Goal: Navigation & Orientation: Find specific page/section

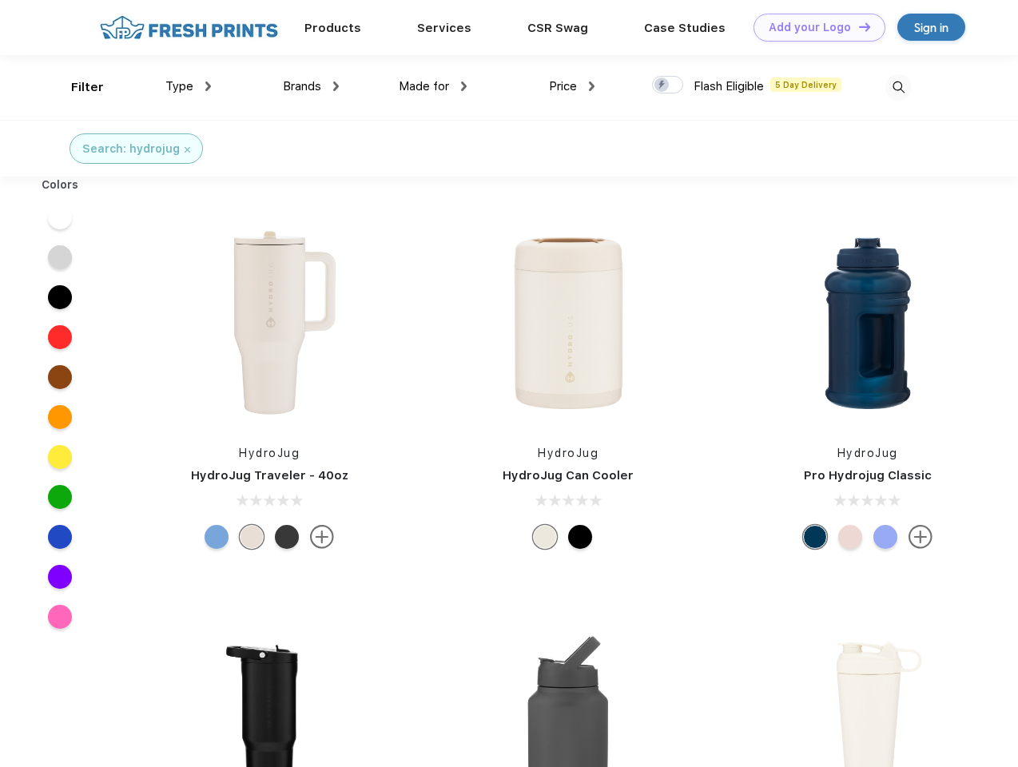
click at [813, 27] on link "Add your Logo Design Tool" at bounding box center [819, 28] width 132 height 28
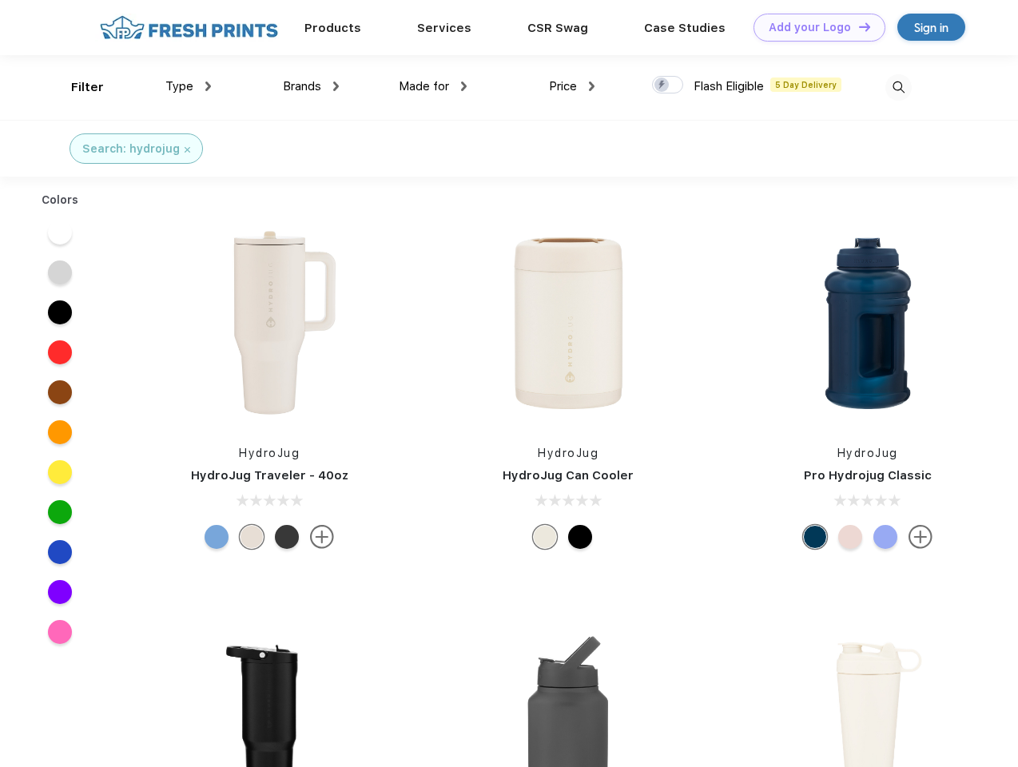
click at [0, 0] on div "Design Tool" at bounding box center [0, 0] width 0 height 0
click at [857, 26] on link "Add your Logo Design Tool" at bounding box center [819, 28] width 132 height 28
click at [77, 87] on div "Filter" at bounding box center [87, 87] width 33 height 18
click at [189, 86] on span "Type" at bounding box center [179, 86] width 28 height 14
click at [311, 86] on span "Brands" at bounding box center [302, 86] width 38 height 14
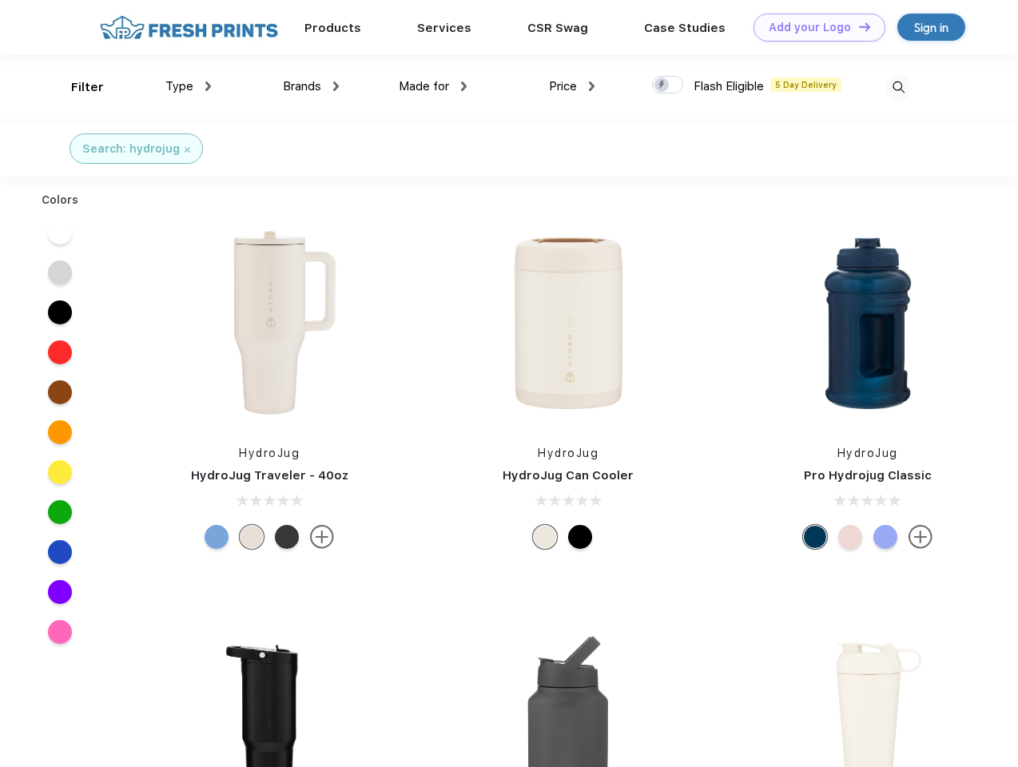
click at [433, 86] on span "Made for" at bounding box center [424, 86] width 50 height 14
click at [572, 86] on span "Price" at bounding box center [563, 86] width 28 height 14
click at [668, 85] on div at bounding box center [667, 85] width 31 height 18
click at [662, 85] on input "checkbox" at bounding box center [657, 80] width 10 height 10
click at [898, 87] on img at bounding box center [898, 87] width 26 height 26
